Goal: Book appointment/travel/reservation

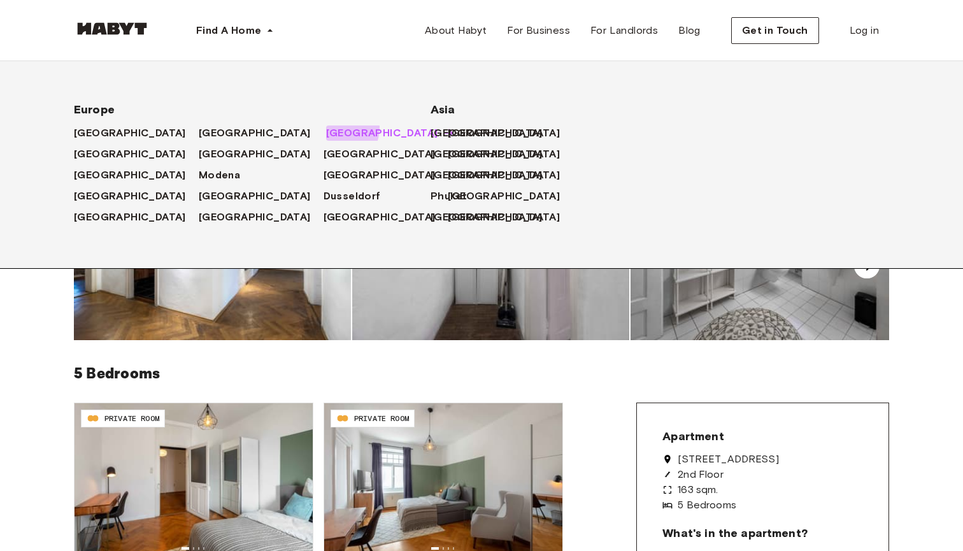
click at [326, 127] on span "[GEOGRAPHIC_DATA]" at bounding box center [382, 132] width 112 height 15
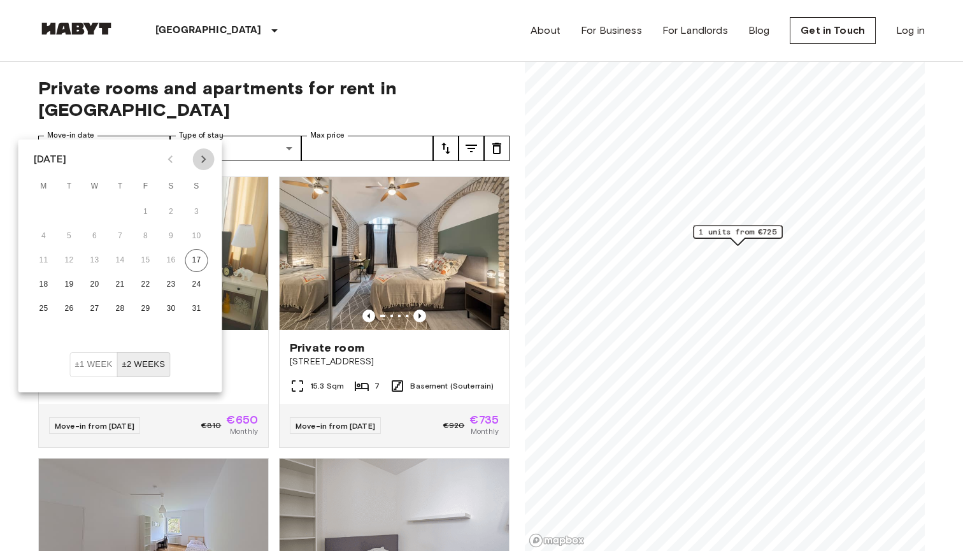
click at [203, 162] on icon "Next month" at bounding box center [203, 159] width 4 height 8
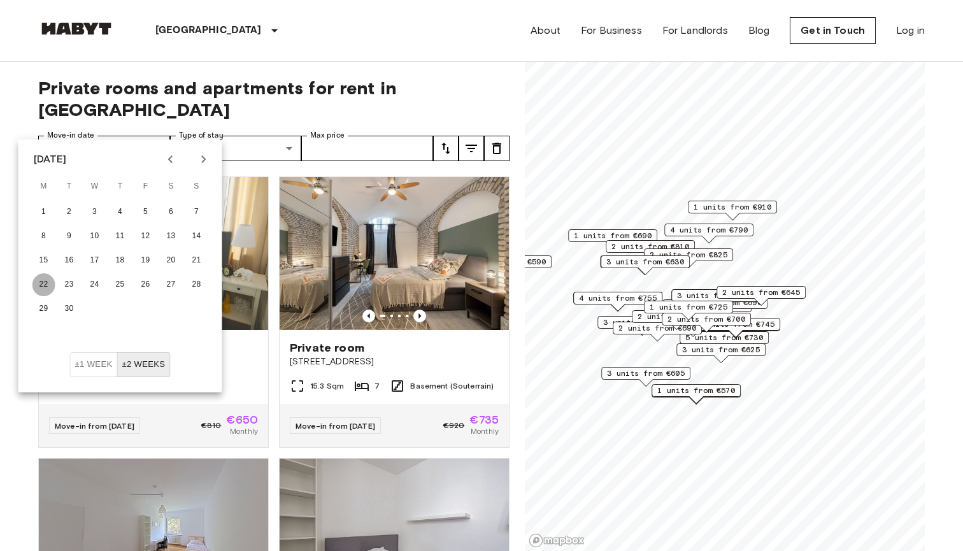
click at [39, 287] on button "22" at bounding box center [43, 284] width 23 height 23
type input "**********"
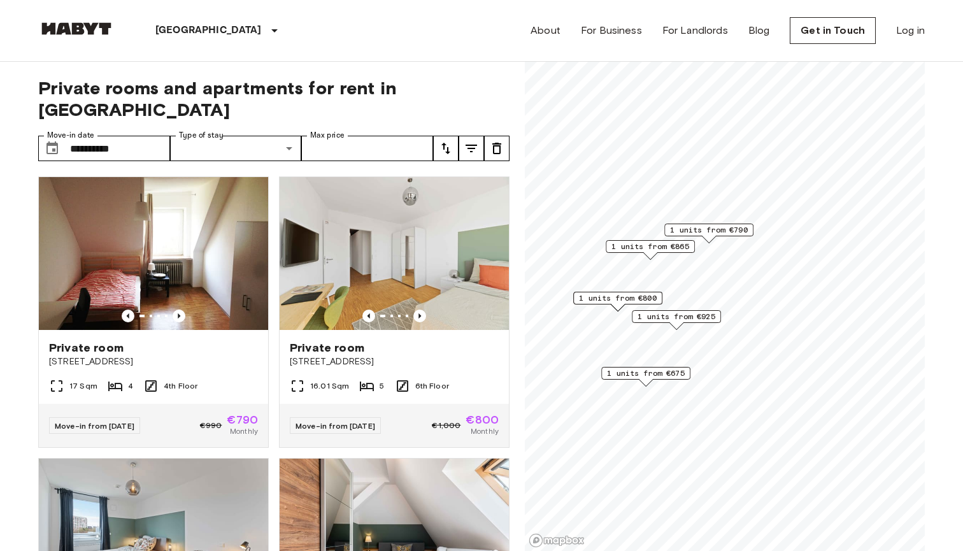
click at [204, 130] on label "Type of stay" at bounding box center [201, 135] width 45 height 11
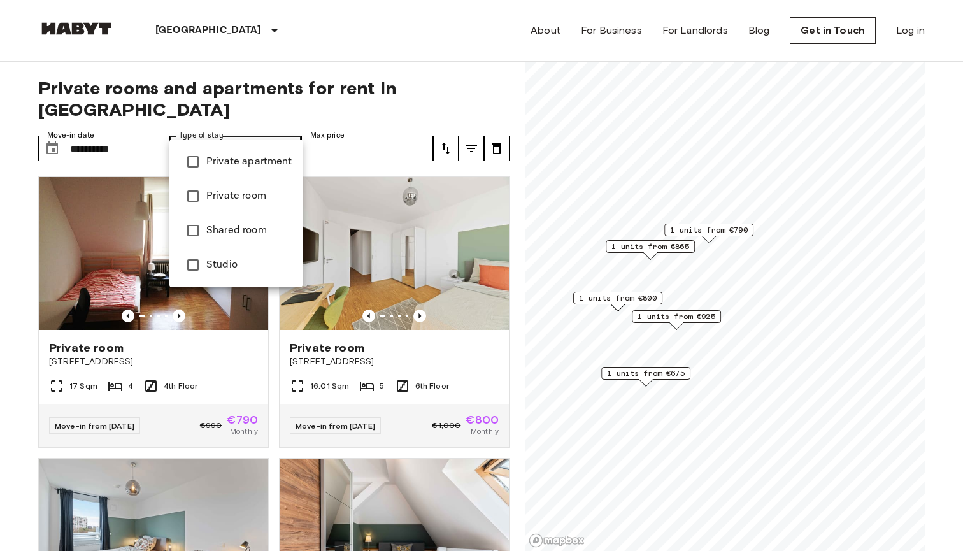
click at [343, 92] on div at bounding box center [481, 275] width 963 height 551
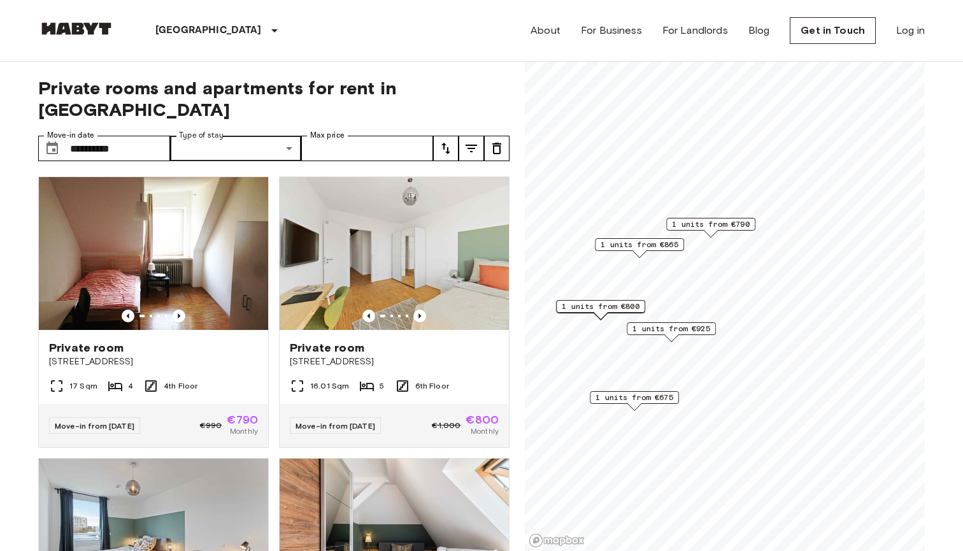
click at [698, 332] on span "1 units from €925" at bounding box center [671, 328] width 78 height 11
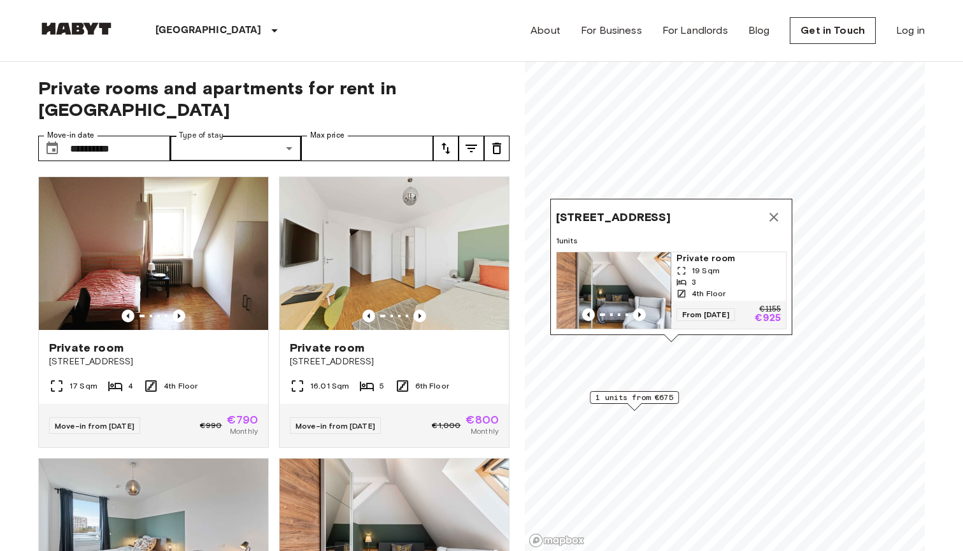
click at [633, 288] on img "Map marker" at bounding box center [613, 290] width 115 height 76
click at [687, 264] on span "Private room" at bounding box center [728, 258] width 104 height 13
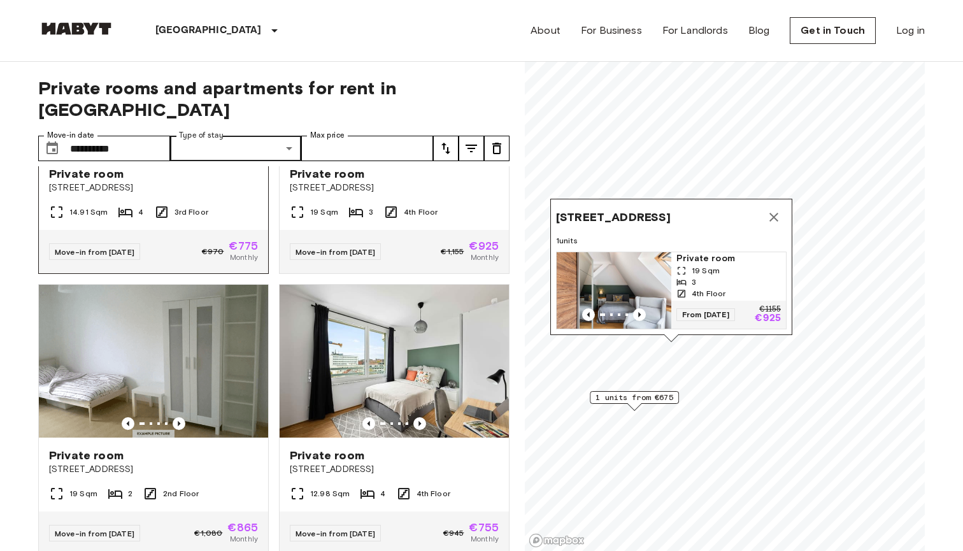
scroll to position [523, 0]
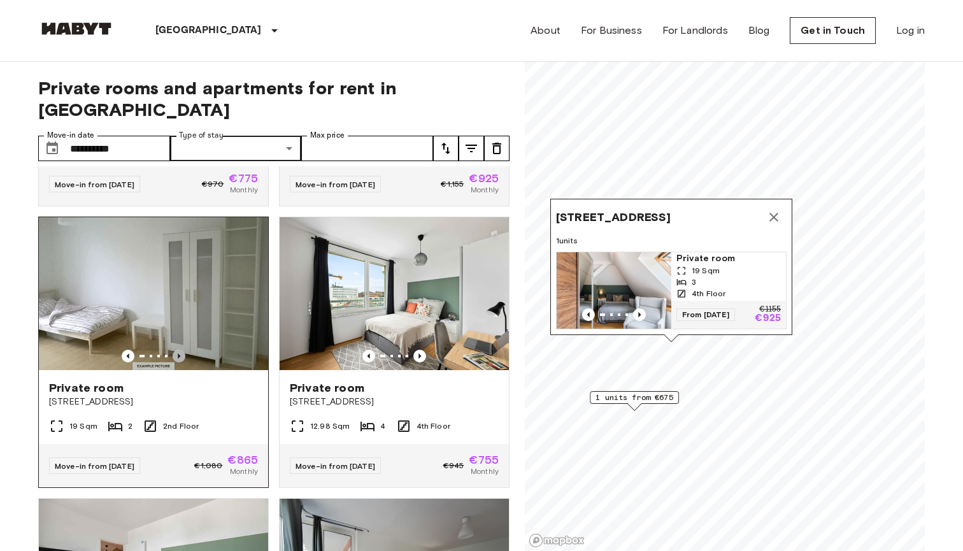
click at [180, 350] on icon "Previous image" at bounding box center [179, 356] width 13 height 13
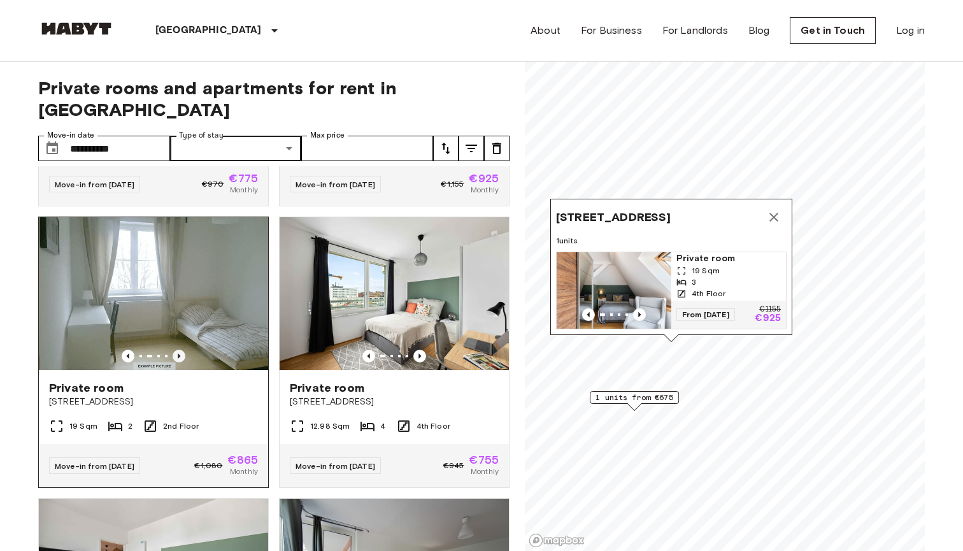
click at [180, 350] on icon "Previous image" at bounding box center [179, 356] width 13 height 13
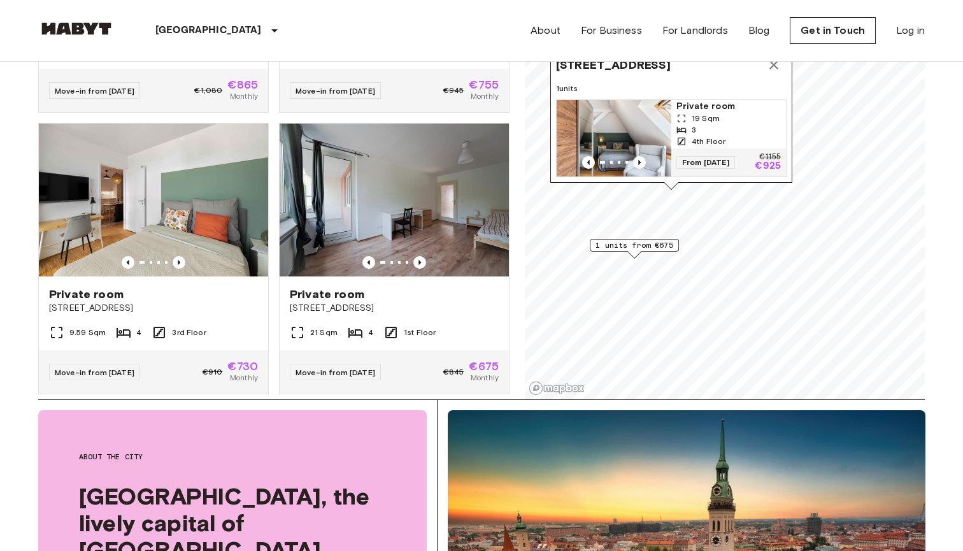
scroll to position [744, 0]
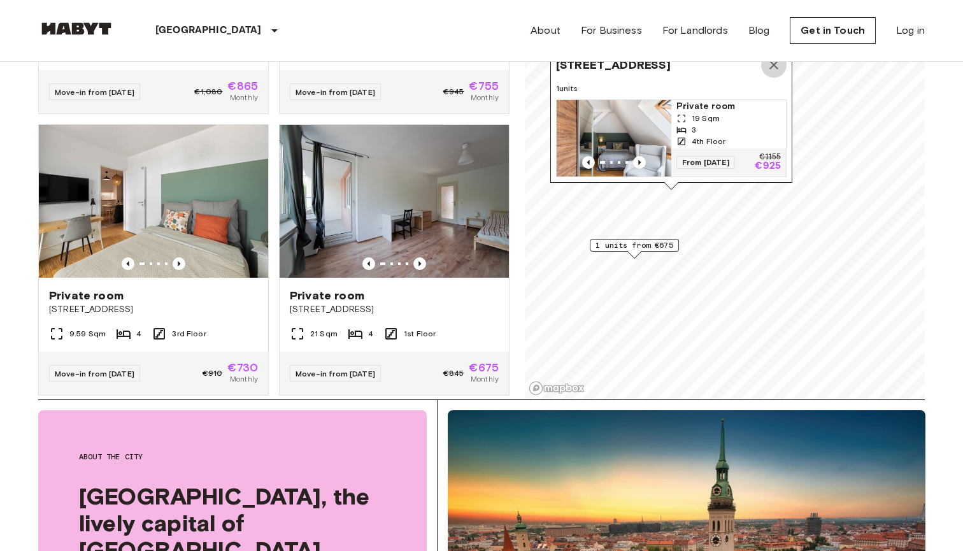
click at [772, 69] on icon "Map marker" at bounding box center [773, 64] width 15 height 15
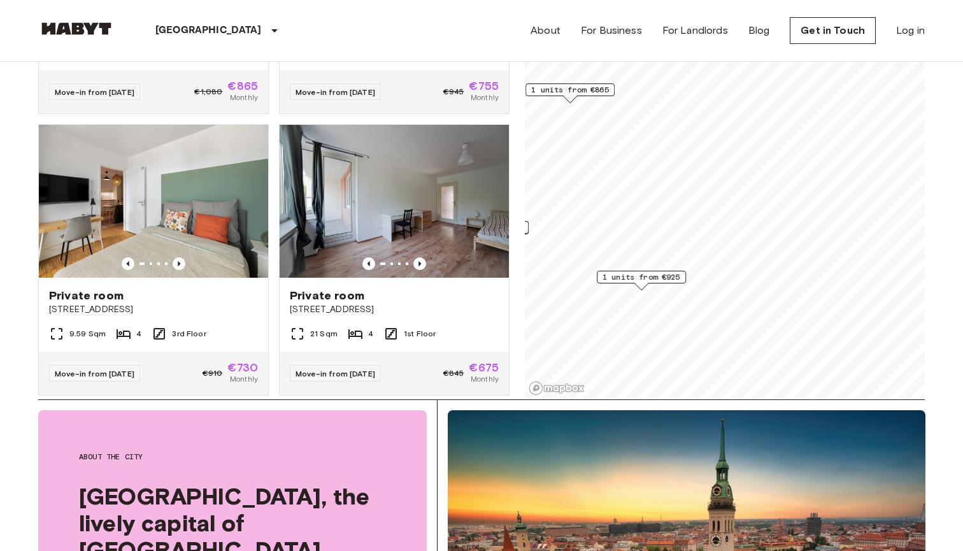
scroll to position [181, 0]
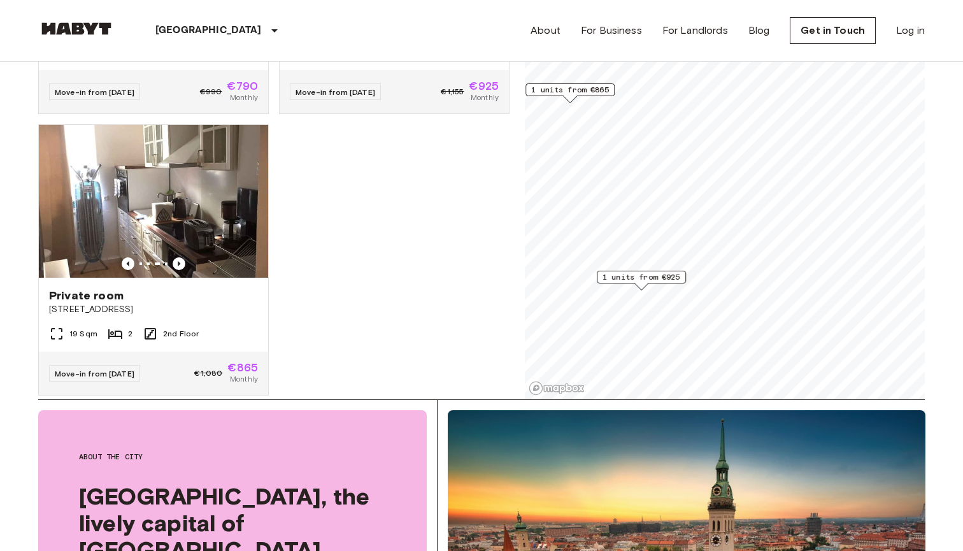
click at [658, 277] on span "1 units from €925" at bounding box center [641, 276] width 78 height 11
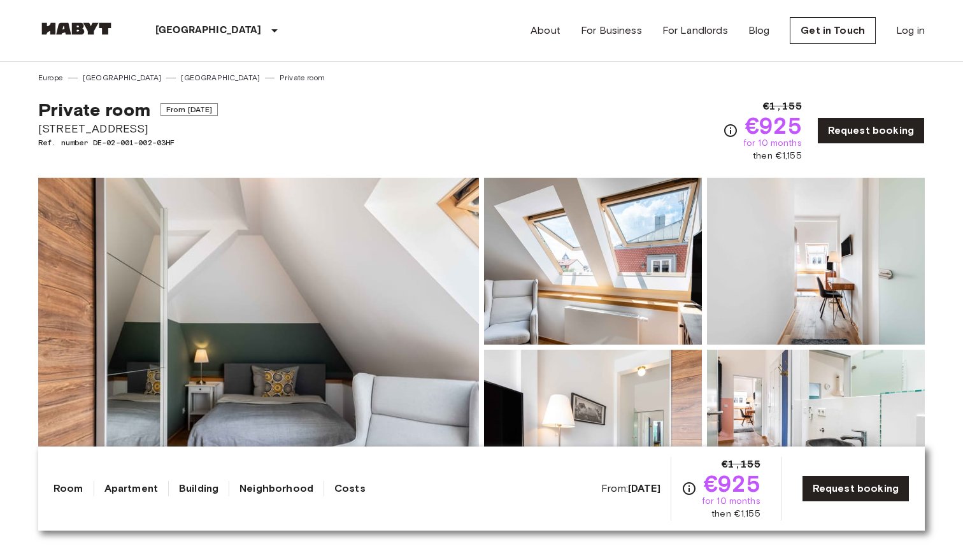
click at [316, 246] on img at bounding box center [258, 347] width 441 height 339
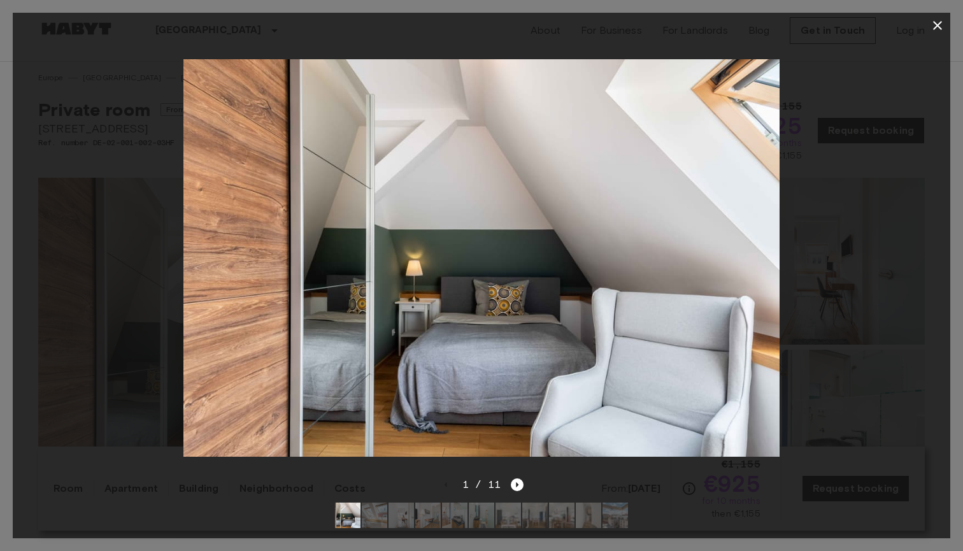
click at [519, 471] on div at bounding box center [481, 257] width 937 height 439
click at [518, 479] on icon "Next image" at bounding box center [517, 484] width 13 height 13
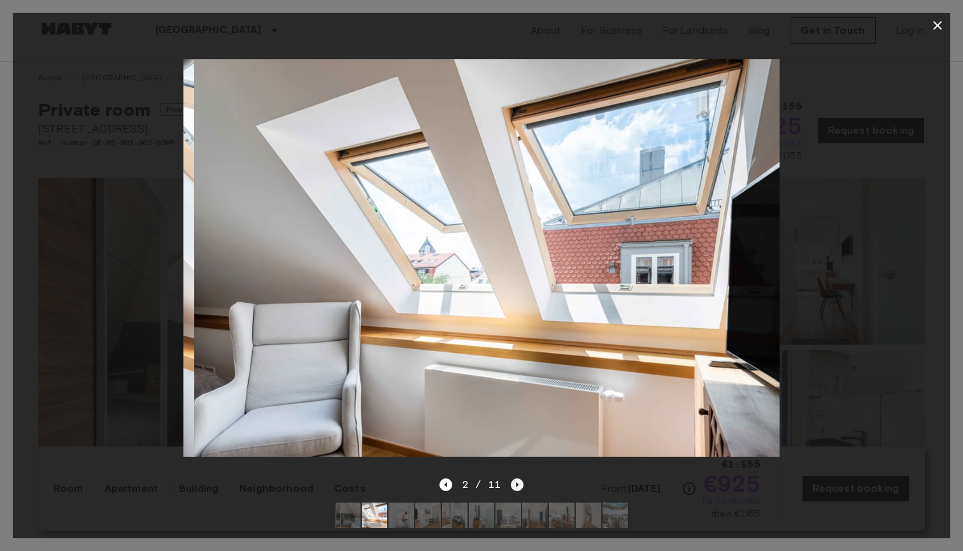
click at [518, 479] on icon "Next image" at bounding box center [517, 484] width 13 height 13
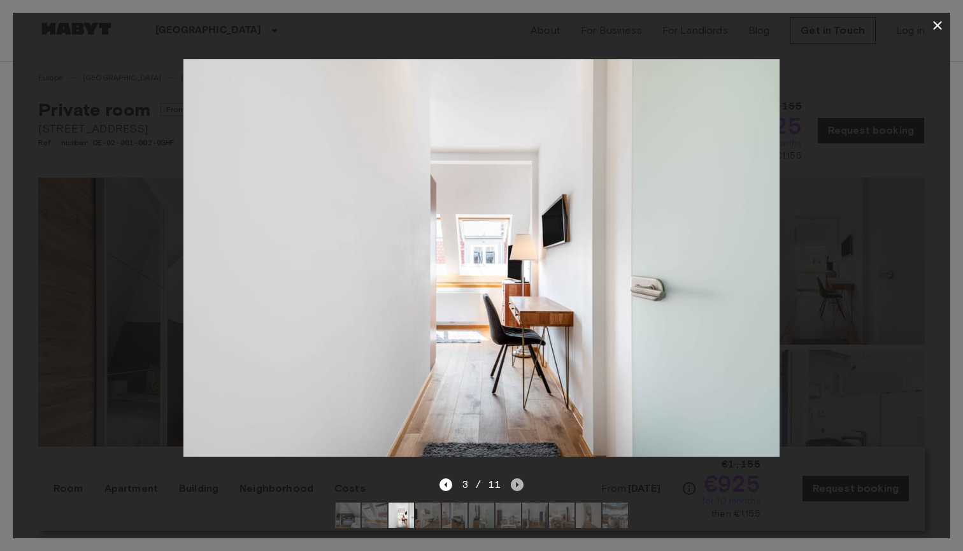
click at [518, 479] on icon "Next image" at bounding box center [517, 484] width 13 height 13
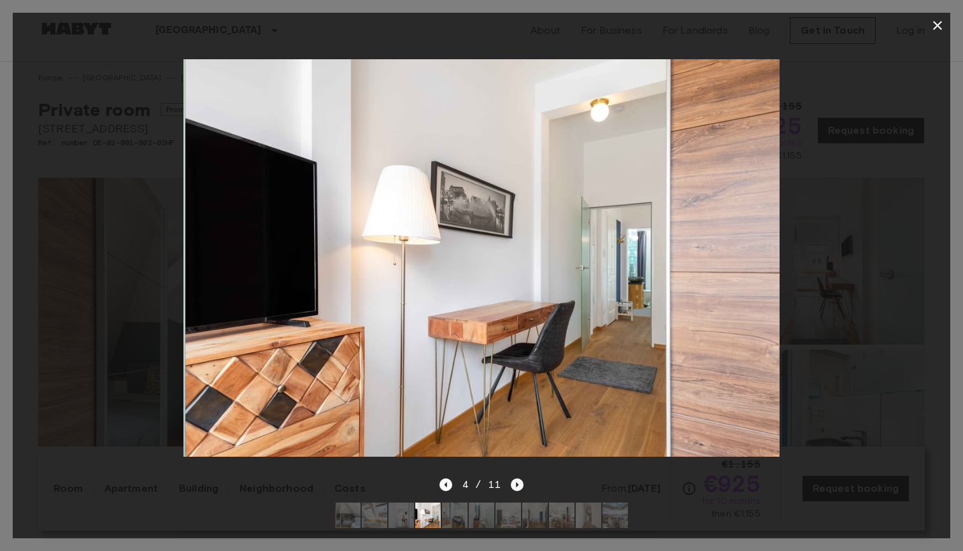
click at [516, 480] on icon "Next image" at bounding box center [517, 484] width 13 height 13
